Goal: Task Accomplishment & Management: Manage account settings

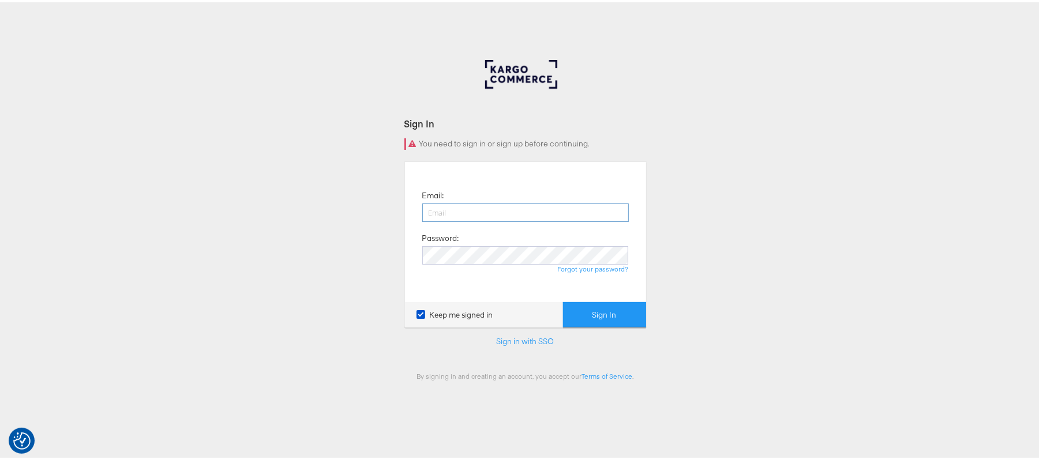
click at [429, 206] on input "email" at bounding box center [525, 210] width 206 height 18
type input "[PERSON_NAME][EMAIL_ADDRESS][PERSON_NAME][DOMAIN_NAME]"
click at [450, 242] on div "Email: [PERSON_NAME][EMAIL_ADDRESS][PERSON_NAME][DOMAIN_NAME] Password: Forgot …" at bounding box center [526, 229] width 224 height 123
click at [563, 300] on button "Sign In" at bounding box center [604, 313] width 83 height 26
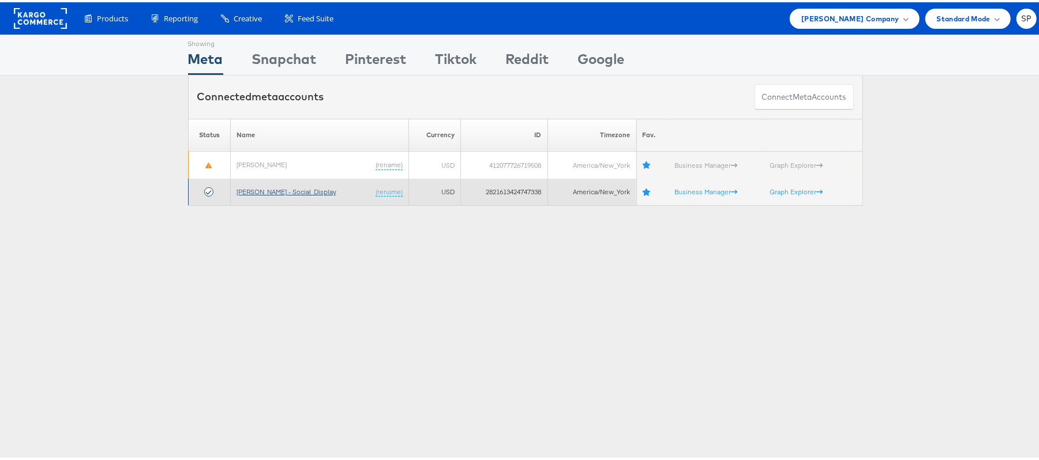
click at [277, 189] on link "[PERSON_NAME] - Social_Display" at bounding box center [286, 189] width 100 height 9
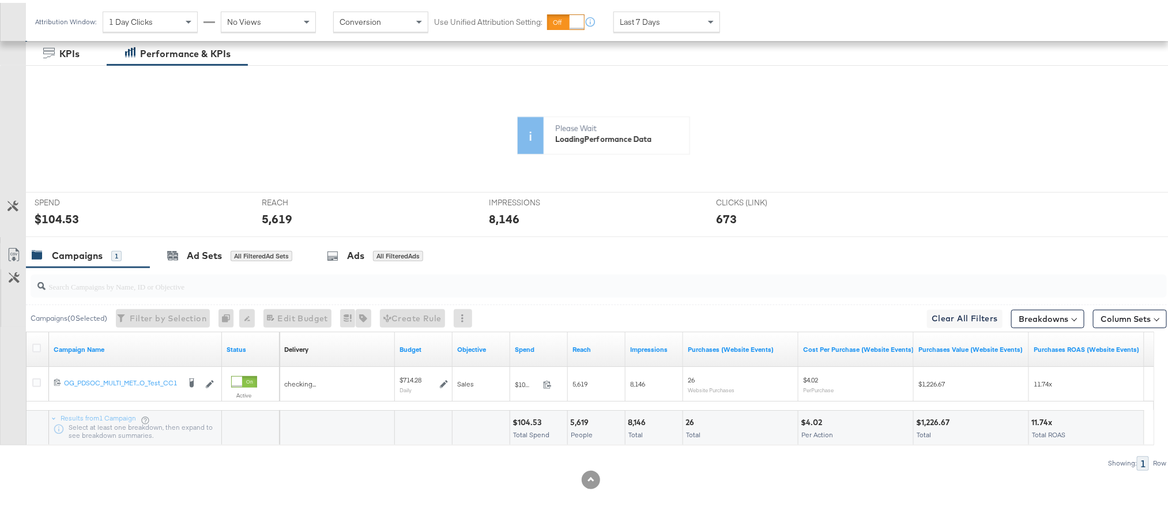
scroll to position [253, 0]
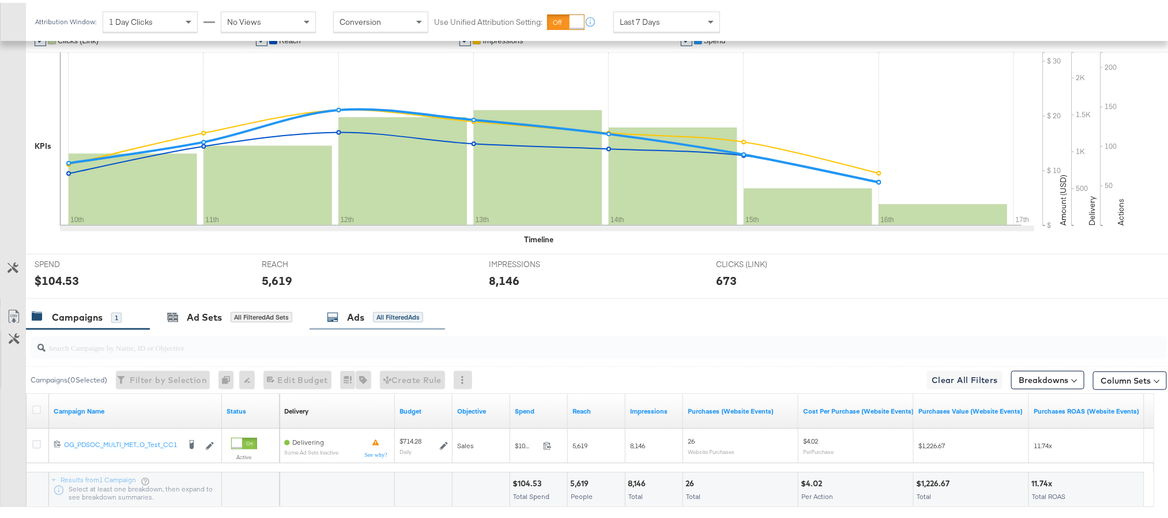
click at [353, 320] on div "Ads" at bounding box center [355, 314] width 17 height 13
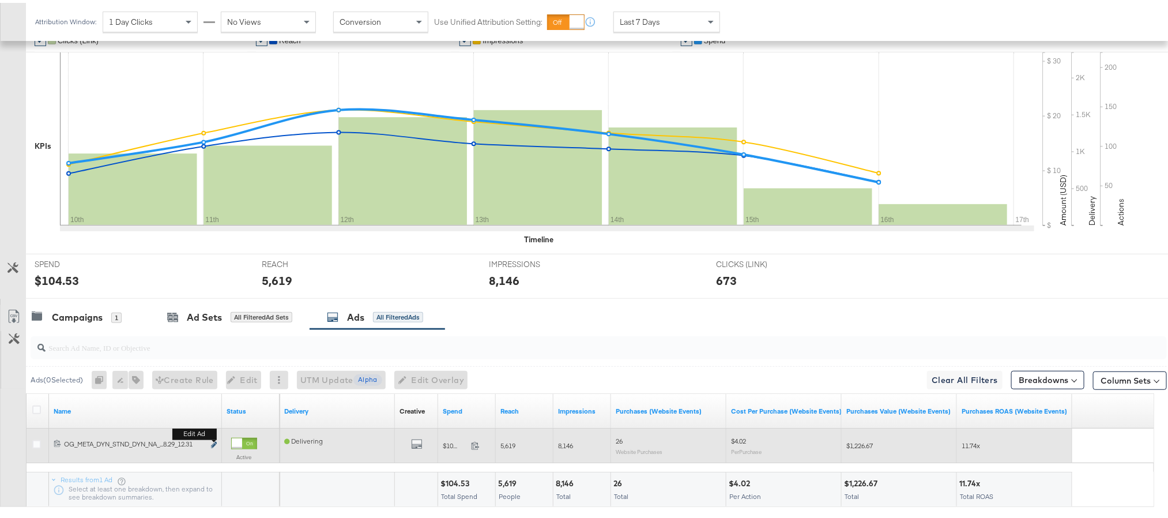
click at [213, 443] on icon "link" at bounding box center [214, 442] width 6 height 6
